Goal: Task Accomplishment & Management: Use online tool/utility

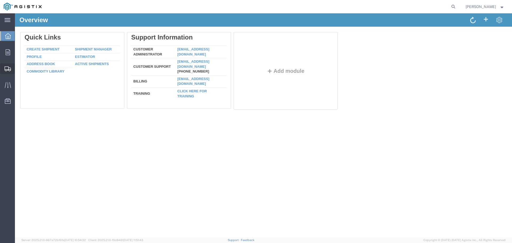
click at [8, 68] on icon at bounding box center [8, 68] width 6 height 5
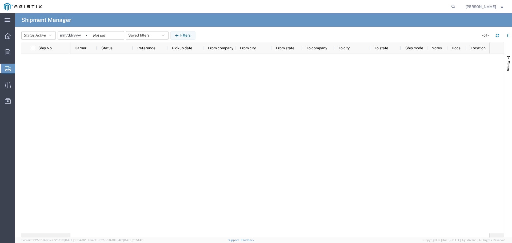
click at [0, 0] on span "Shipment Manager" at bounding box center [0, 0] width 0 height 0
click at [9, 19] on icon at bounding box center [8, 20] width 6 height 4
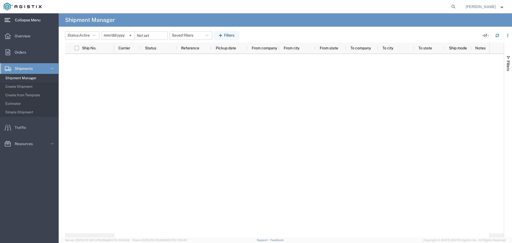
click at [33, 77] on span "Shipment Manager" at bounding box center [29, 78] width 49 height 11
click at [52, 67] on icon at bounding box center [52, 68] width 5 height 5
click at [34, 67] on span "Shipments" at bounding box center [26, 68] width 22 height 11
click at [23, 34] on span "Overview" at bounding box center [24, 36] width 19 height 11
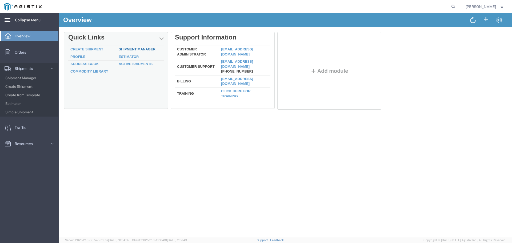
click at [132, 49] on div "Delete Quick Links Create Shipment Shipment Manager Profile Estimator Address B…" at bounding box center [285, 72] width 443 height 80
click at [132, 49] on link "Shipment Manager" at bounding box center [137, 49] width 37 height 4
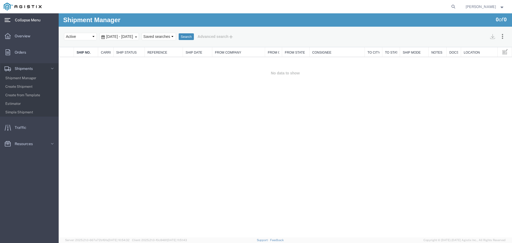
click at [194, 37] on button "Search" at bounding box center [186, 36] width 15 height 7
click at [21, 77] on span "Shipment Manager" at bounding box center [29, 78] width 49 height 11
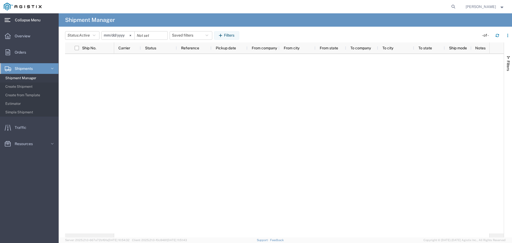
click at [9, 17] on div "main_menu Created with Sketch." at bounding box center [7, 19] width 15 height 13
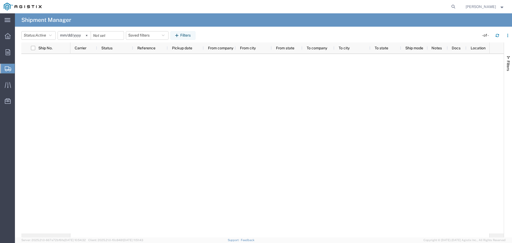
click at [8, 20] on icon at bounding box center [8, 20] width 6 height 4
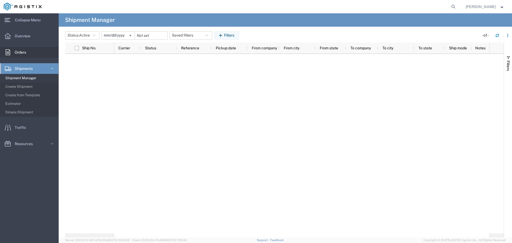
click at [23, 49] on span "Orders" at bounding box center [22, 52] width 15 height 11
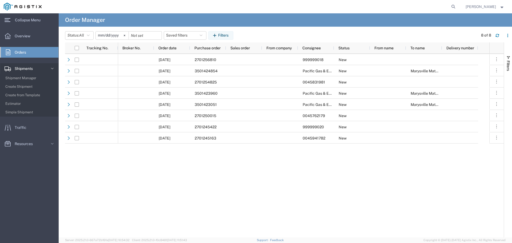
click at [34, 68] on span "Shipments" at bounding box center [26, 68] width 22 height 11
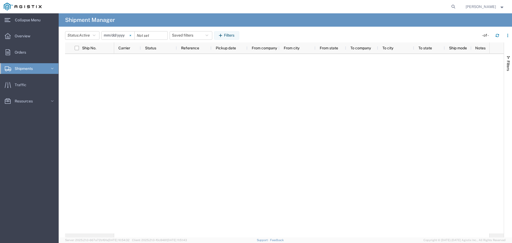
click at [131, 35] on icon at bounding box center [131, 36] width 2 height 2
click at [22, 51] on span "Orders" at bounding box center [22, 52] width 15 height 11
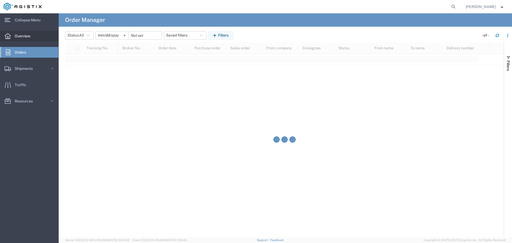
click at [27, 34] on span "Overview" at bounding box center [24, 36] width 19 height 11
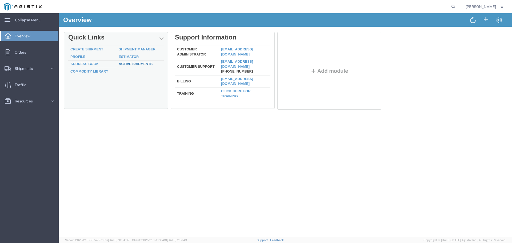
click at [142, 65] on div "Delete Quick Links Create Shipment Shipment Manager Profile Estimator Address B…" at bounding box center [285, 72] width 443 height 80
click at [138, 64] on link "Active Shipments" at bounding box center [136, 64] width 34 height 4
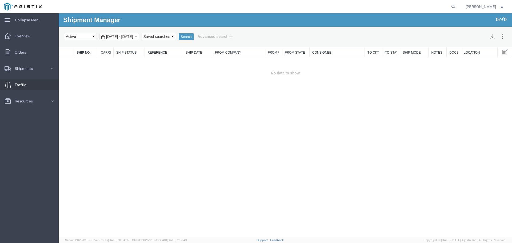
click at [18, 84] on span "Traffic" at bounding box center [22, 85] width 15 height 11
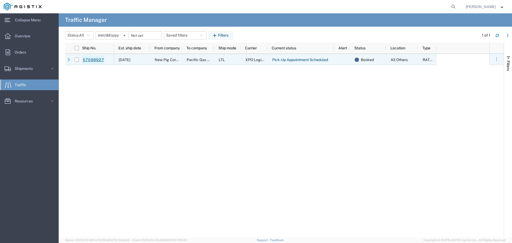
click at [90, 58] on link "57098927" at bounding box center [93, 60] width 22 height 9
